Goal: Task Accomplishment & Management: Complete application form

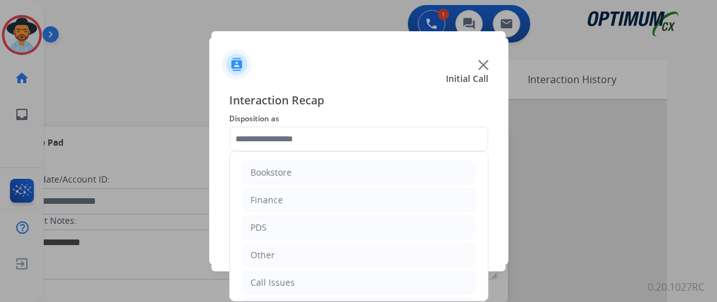
click at [303, 131] on input "text" at bounding box center [358, 138] width 259 height 25
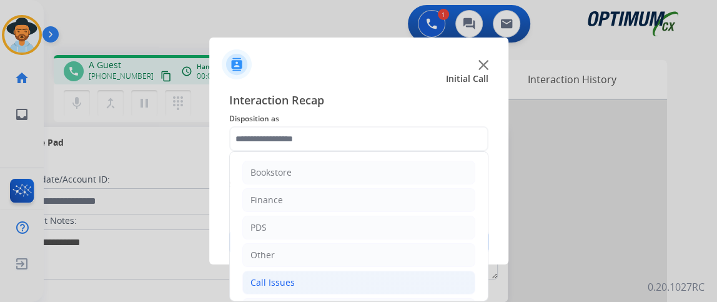
drag, startPoint x: 488, startPoint y: 184, endPoint x: 457, endPoint y: 282, distance: 103.4
click at [457, 264] on div "Interaction Recap Disposition as Bookstore Finance PDS Other Call Issues Initia…" at bounding box center [358, 172] width 299 height 183
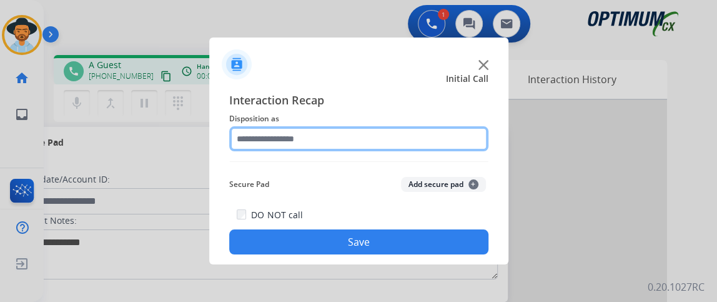
click at [435, 139] on input "text" at bounding box center [358, 138] width 259 height 25
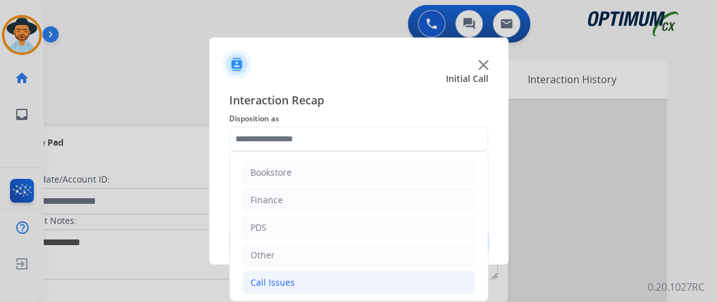
click at [412, 271] on li "Call Issues" at bounding box center [358, 283] width 233 height 24
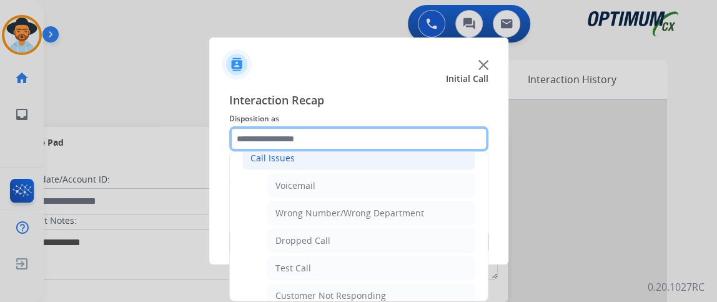
scroll to position [125, 0]
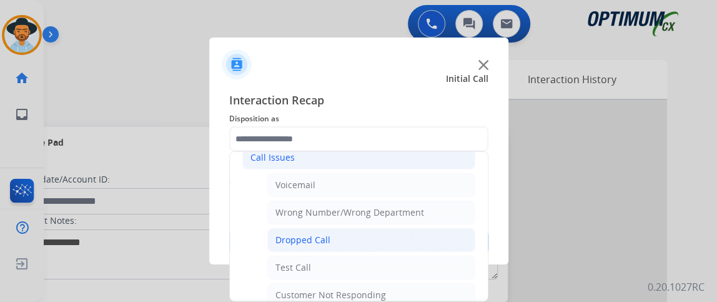
click at [445, 230] on li "Dropped Call" at bounding box center [371, 240] width 208 height 24
type input "**********"
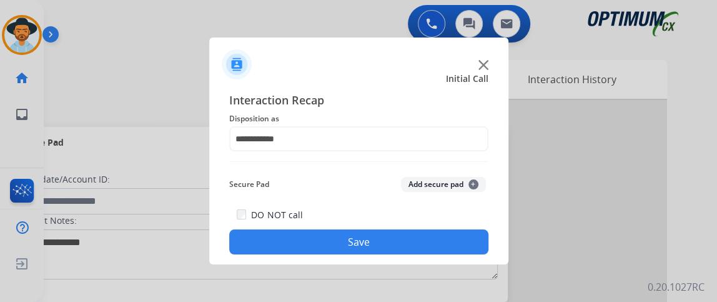
click at [442, 234] on button "Save" at bounding box center [358, 241] width 259 height 25
click at [439, 239] on button "Save" at bounding box center [358, 241] width 259 height 25
click at [418, 243] on button "Save" at bounding box center [358, 241] width 259 height 25
click at [418, 244] on button "Save" at bounding box center [358, 241] width 259 height 25
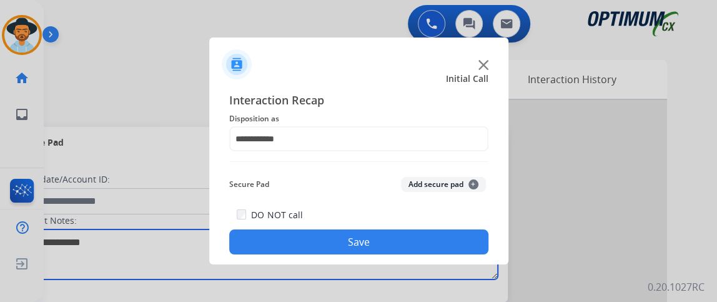
click at [418, 244] on textarea at bounding box center [257, 254] width 482 height 50
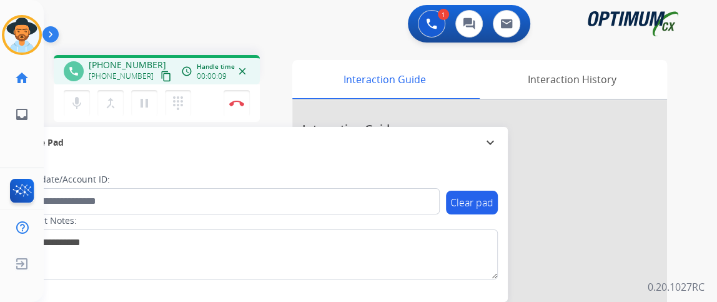
click at [161, 71] on mat-icon "content_copy" at bounding box center [166, 76] width 11 height 11
click at [68, 111] on button "mic Mute" at bounding box center [77, 103] width 26 height 26
click at [67, 112] on button "mic_off Mute" at bounding box center [77, 103] width 26 height 26
click at [238, 106] on button "Disconnect" at bounding box center [237, 103] width 26 height 26
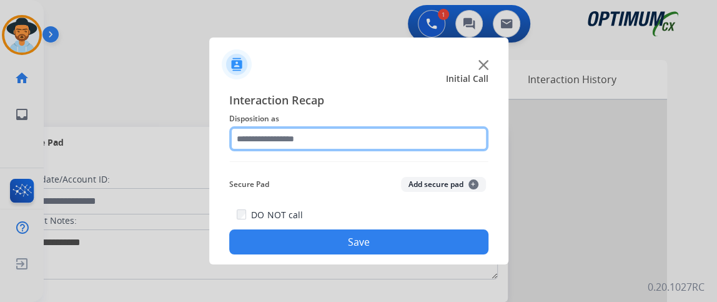
click at [405, 151] on input "text" at bounding box center [358, 138] width 259 height 25
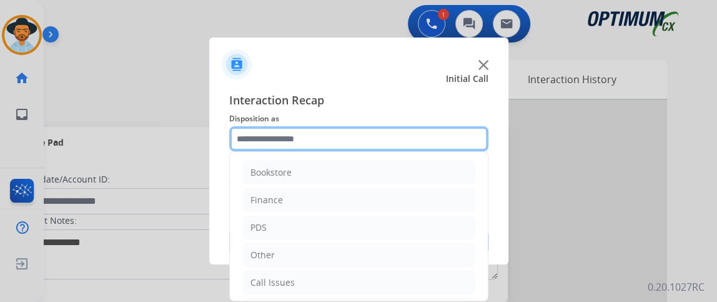
scroll to position [82, 0]
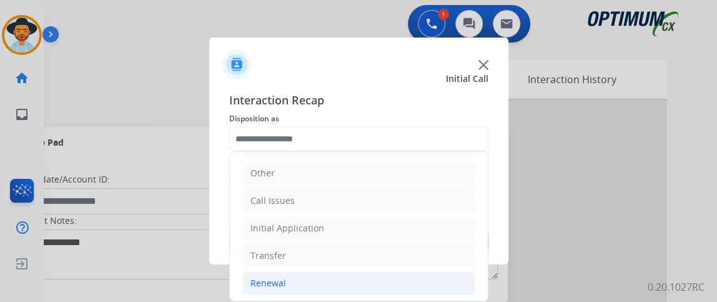
click at [402, 284] on li "Renewal" at bounding box center [358, 283] width 233 height 24
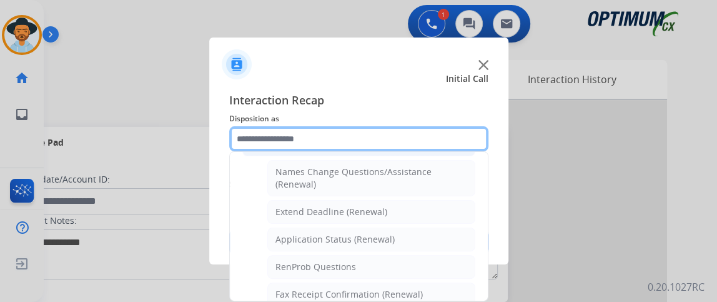
scroll to position [247, 0]
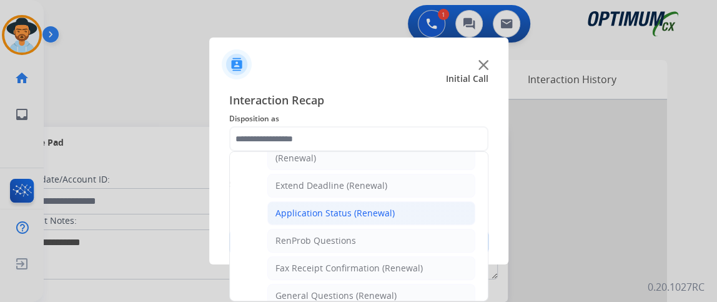
click at [432, 209] on li "Application Status (Renewal)" at bounding box center [371, 213] width 208 height 24
type input "**********"
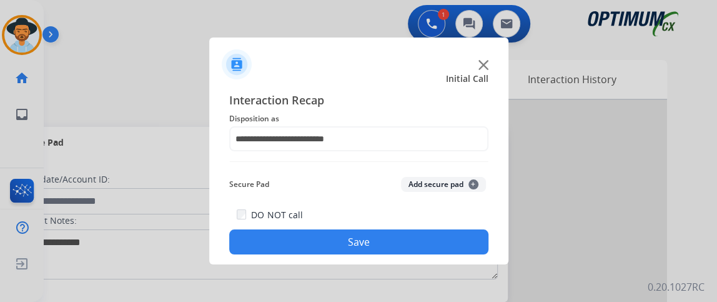
click at [435, 239] on button "Save" at bounding box center [358, 241] width 259 height 25
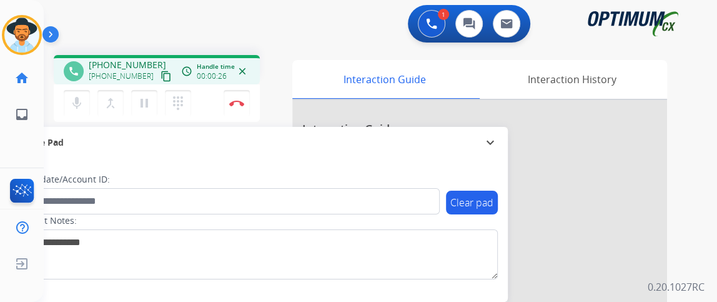
click at [161, 72] on mat-icon "content_copy" at bounding box center [166, 76] width 11 height 11
click at [71, 115] on button "mic Mute" at bounding box center [77, 103] width 26 height 26
click at [76, 103] on mat-icon "mic_off" at bounding box center [76, 103] width 15 height 15
click at [87, 98] on button "mic Mute" at bounding box center [77, 103] width 26 height 26
click at [87, 98] on button "mic_off Mute" at bounding box center [77, 103] width 26 height 26
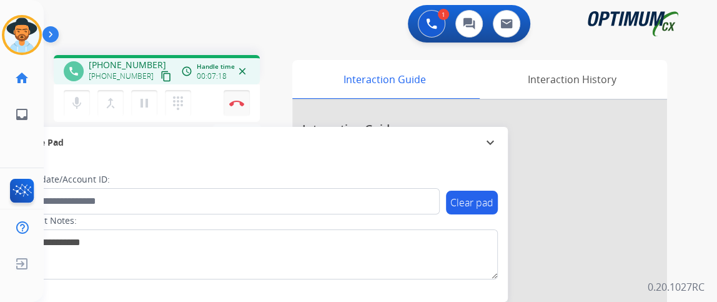
click at [237, 100] on img at bounding box center [236, 103] width 15 height 6
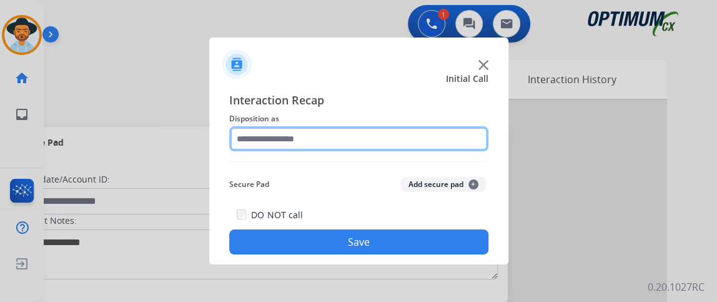
click at [376, 135] on input "text" at bounding box center [358, 138] width 259 height 25
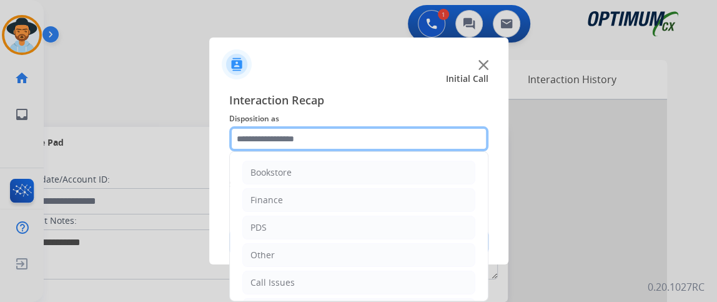
scroll to position [82, 0]
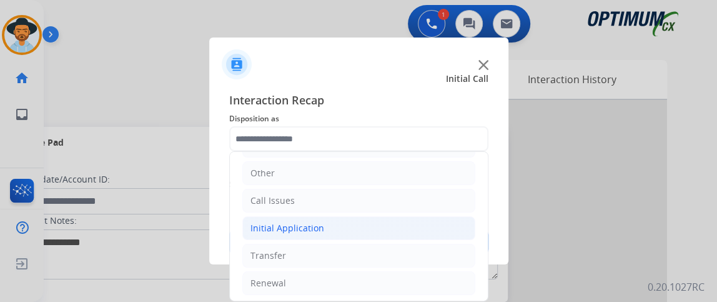
click at [412, 228] on li "Initial Application" at bounding box center [358, 228] width 233 height 24
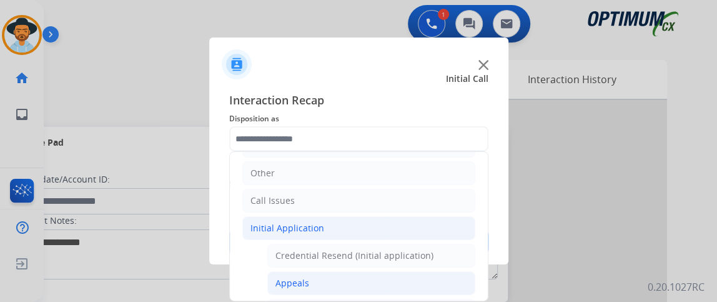
click at [420, 276] on li "Appeals" at bounding box center [371, 283] width 208 height 24
type input "*******"
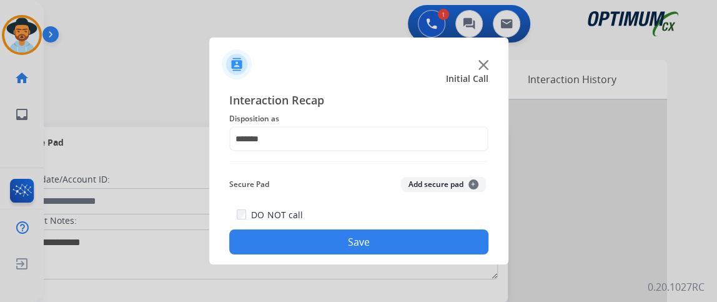
click at [410, 246] on button "Save" at bounding box center [358, 241] width 259 height 25
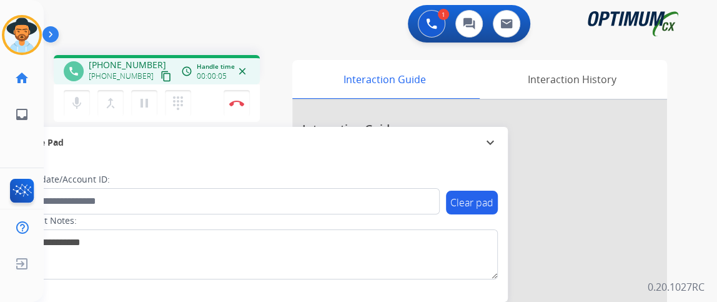
click at [161, 79] on mat-icon "content_copy" at bounding box center [166, 76] width 11 height 11
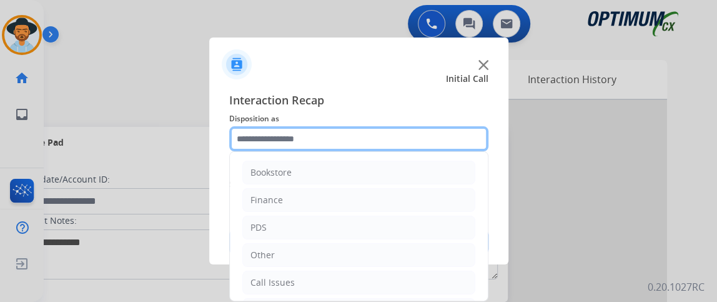
click at [341, 132] on input "text" at bounding box center [358, 138] width 259 height 25
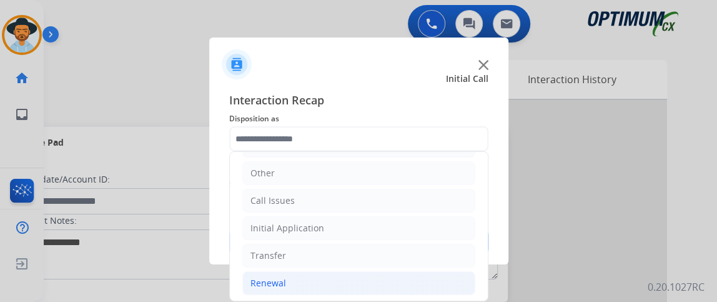
click at [380, 276] on li "Renewal" at bounding box center [358, 283] width 233 height 24
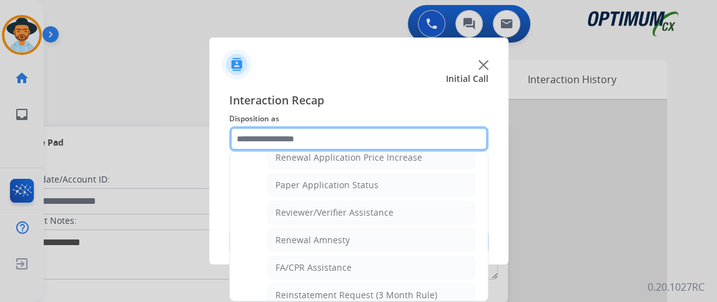
scroll to position [440, 0]
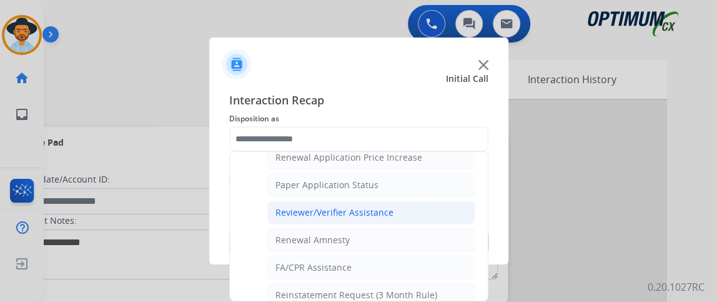
click at [395, 201] on li "Reviewer/Verifier Assistance" at bounding box center [371, 213] width 208 height 24
type input "**********"
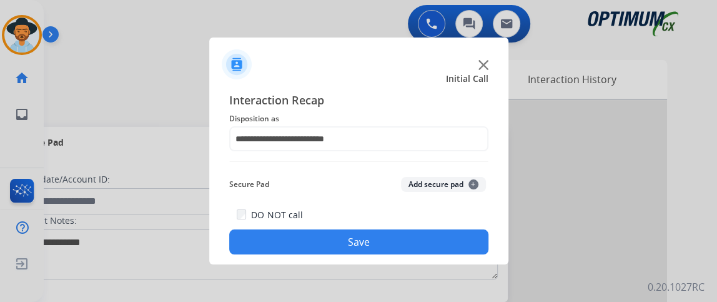
click at [385, 240] on button "Save" at bounding box center [358, 241] width 259 height 25
click at [407, 230] on button "Save" at bounding box center [358, 241] width 259 height 25
